Goal: Obtain resource: Download file/media

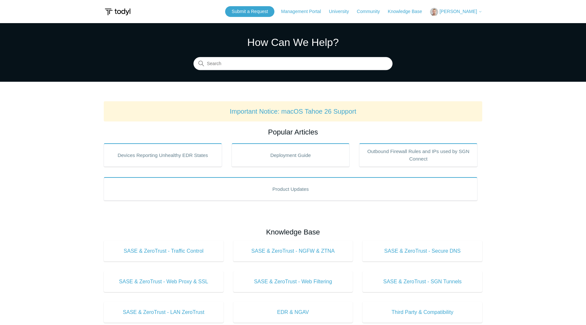
click at [470, 11] on span "[PERSON_NAME]" at bounding box center [457, 11] width 37 height 5
click at [261, 67] on input "Search" at bounding box center [292, 63] width 199 height 13
type input "uninstall"
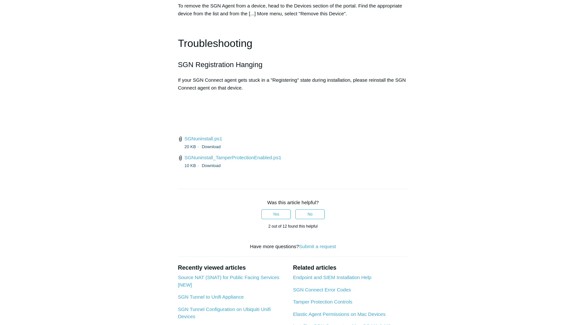
scroll to position [1369, 0]
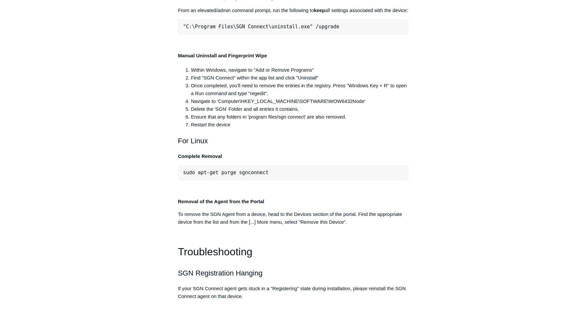
scroll to position [1272, 0]
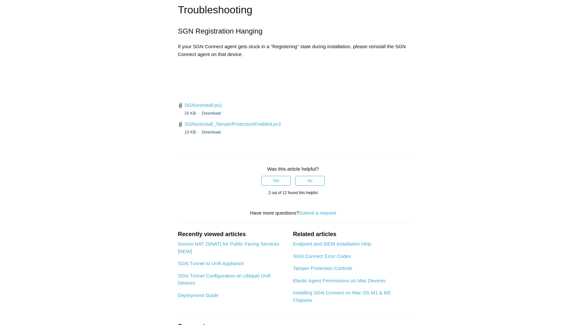
scroll to position [1532, 0]
